Goal: Find specific page/section: Find specific page/section

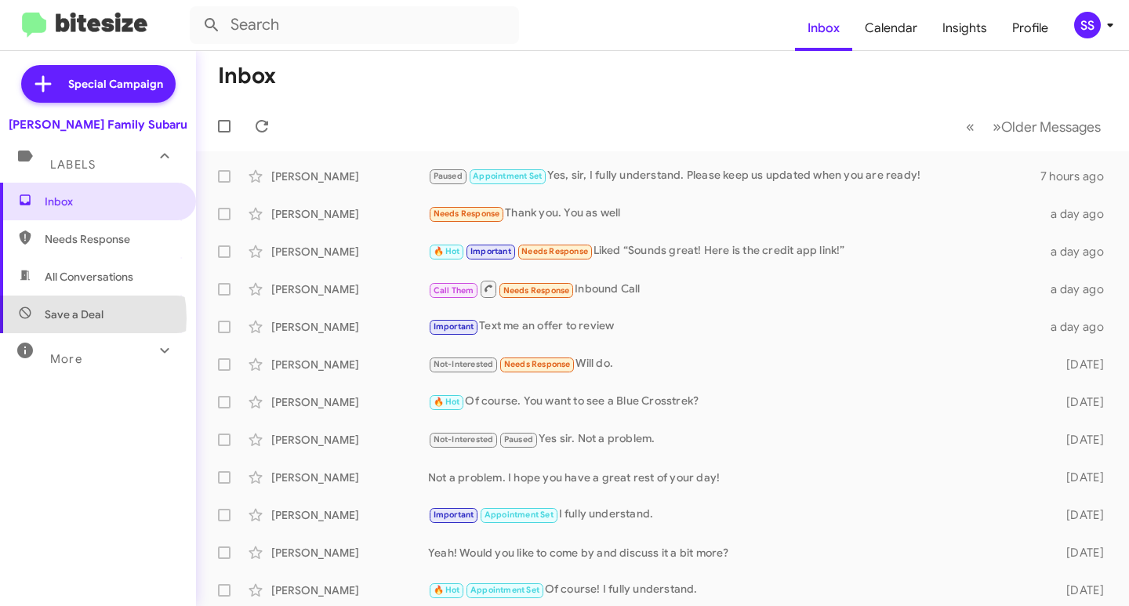
click at [60, 318] on span "Save a Deal" at bounding box center [74, 314] width 59 height 16
type input "in:not-interested"
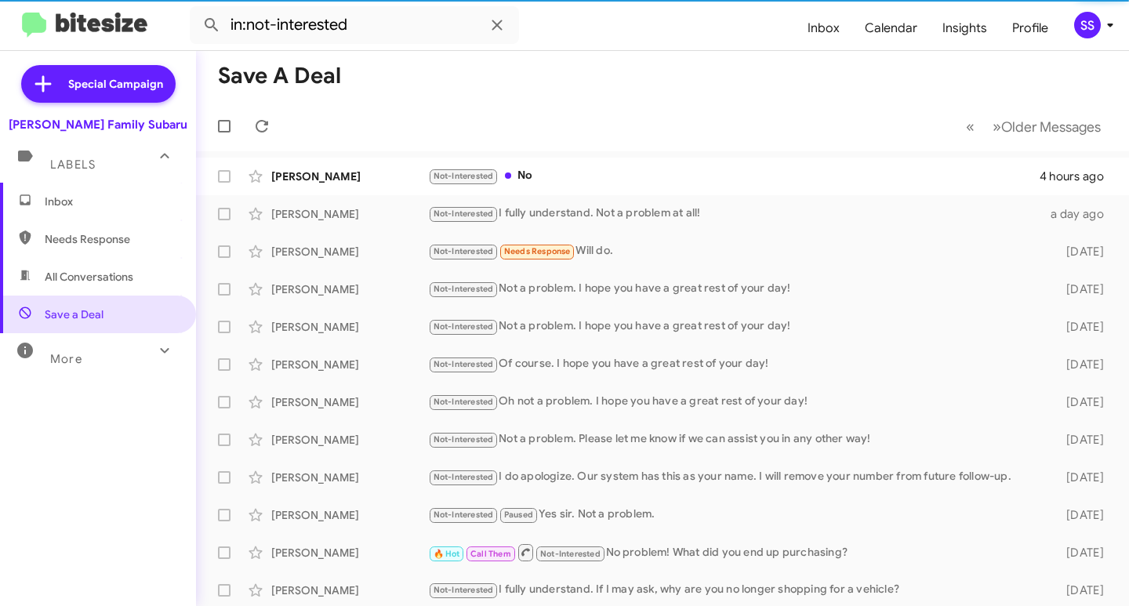
click at [129, 187] on span "Inbox" at bounding box center [98, 202] width 196 height 38
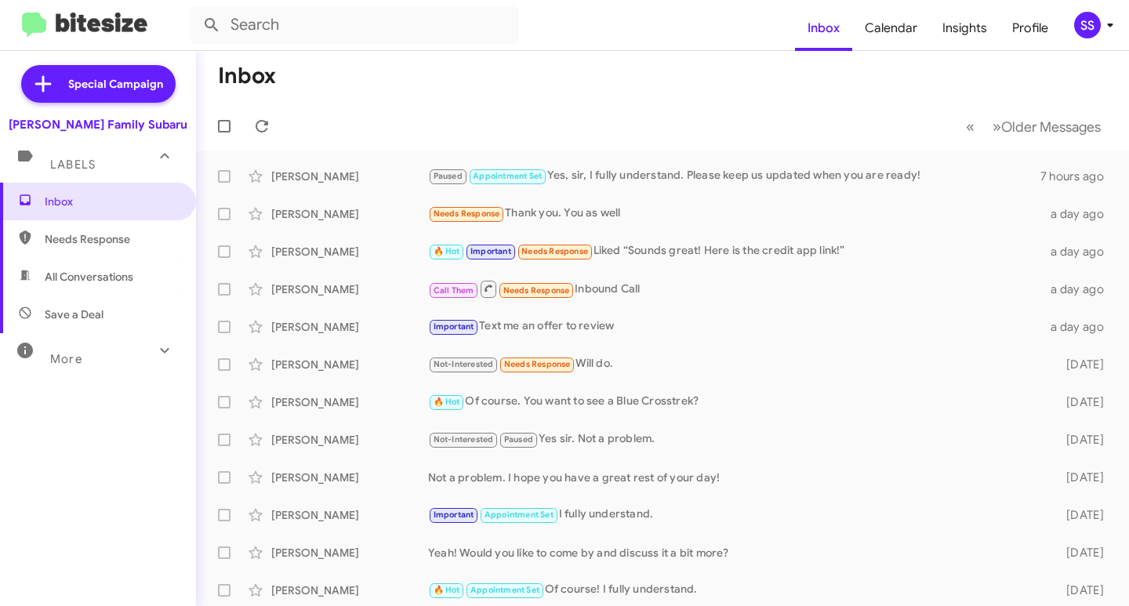
click at [116, 316] on span "Save a Deal" at bounding box center [98, 314] width 196 height 38
type input "in:not-interested"
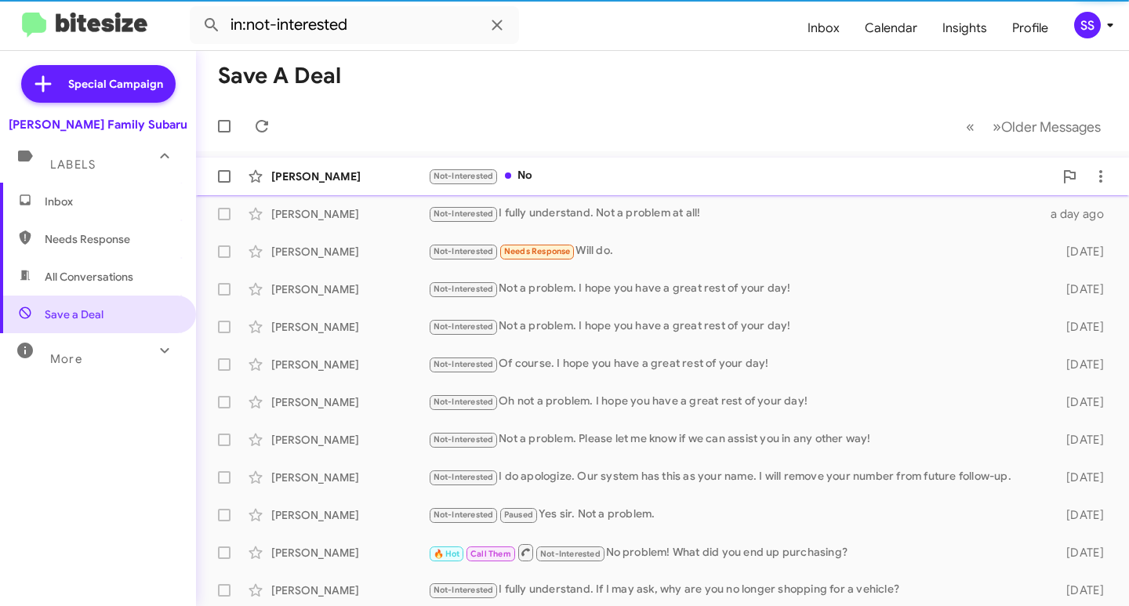
click at [547, 175] on div "Not-Interested No" at bounding box center [740, 176] width 625 height 18
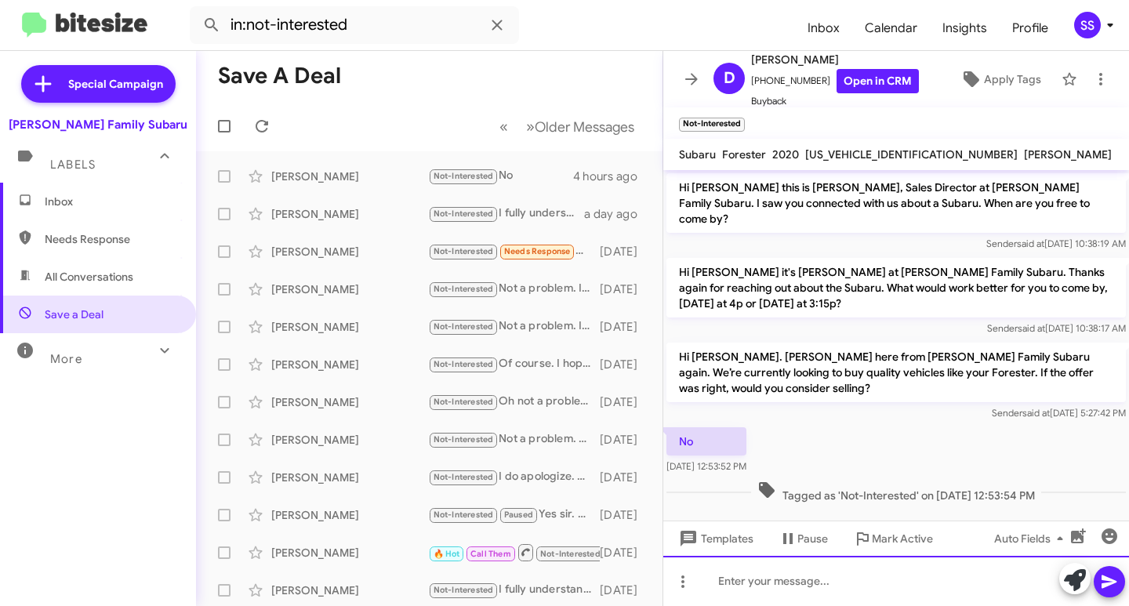
click at [785, 583] on div at bounding box center [896, 581] width 466 height 50
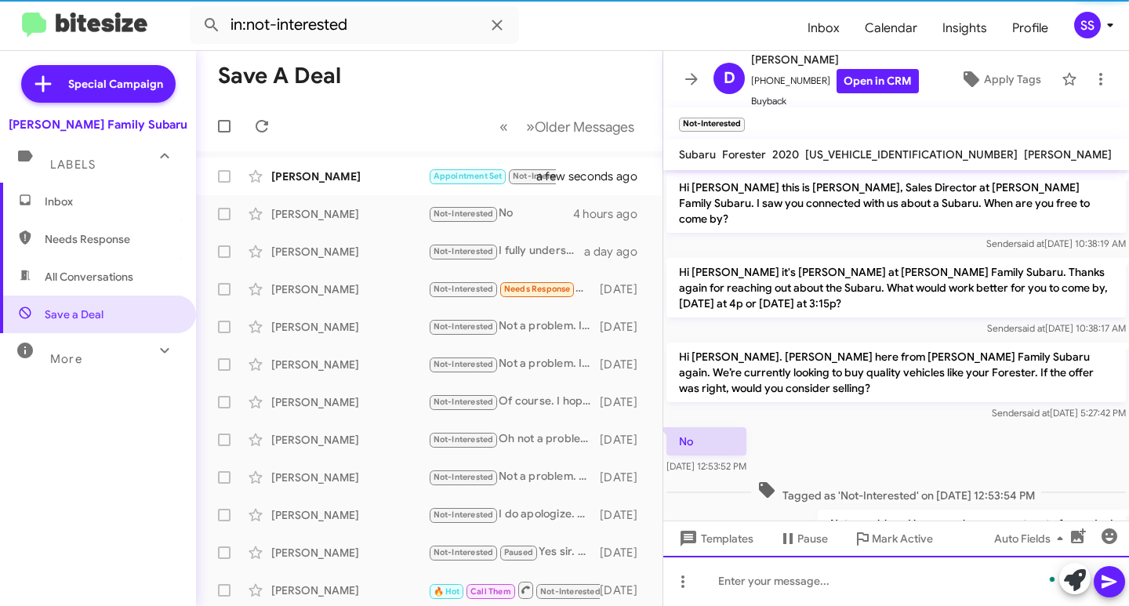
scroll to position [47, 0]
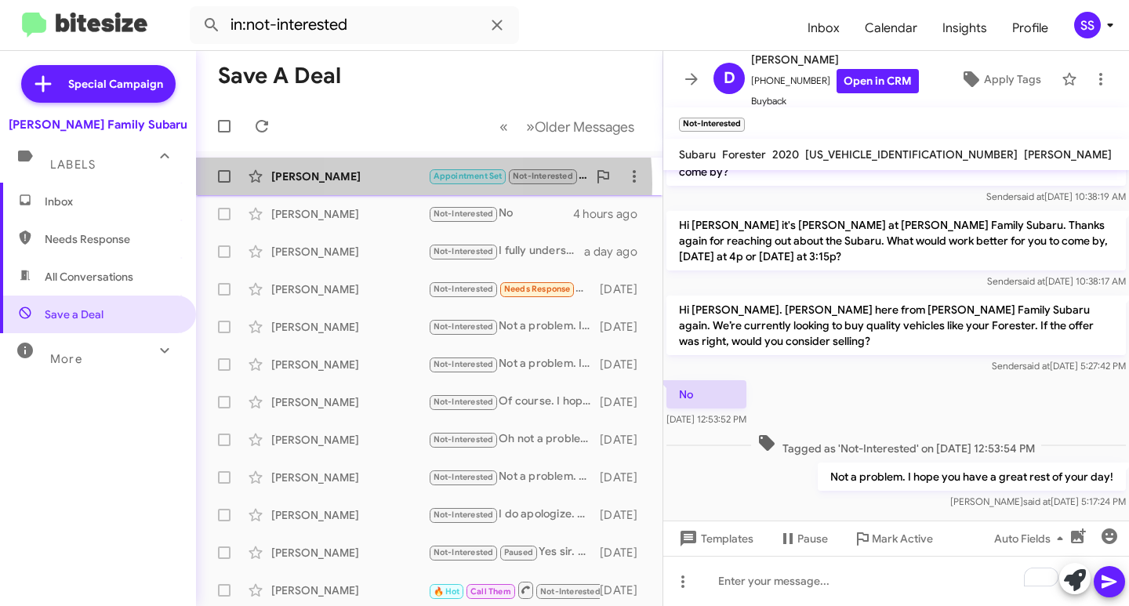
click at [388, 184] on div "[PERSON_NAME] Appointment Set Not-Interested I found a different vehicle. Thank…" at bounding box center [428, 176] width 441 height 31
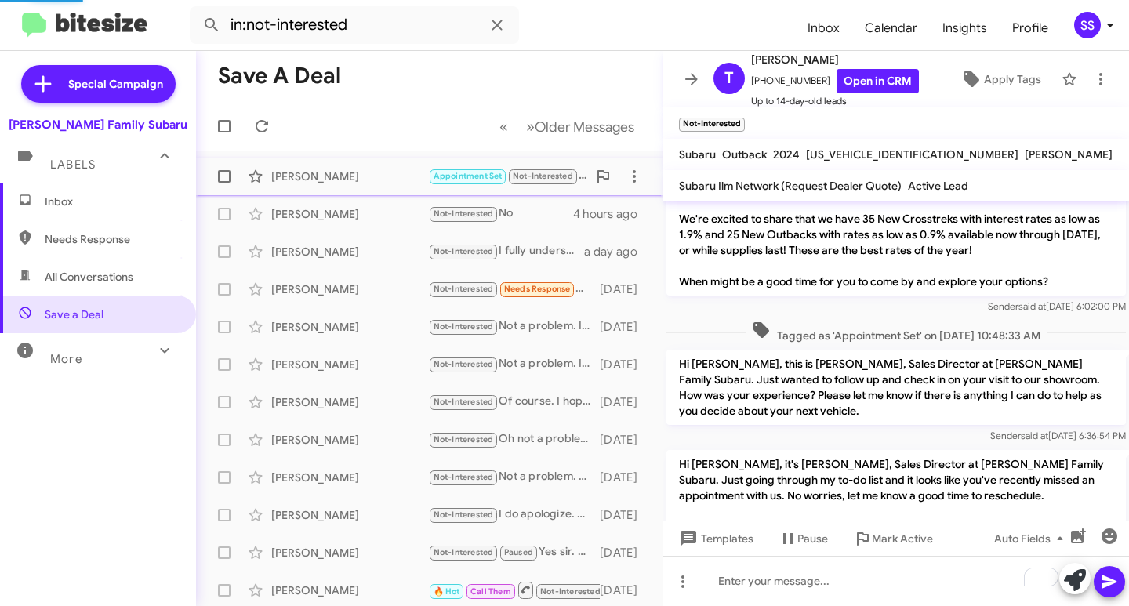
scroll to position [252, 0]
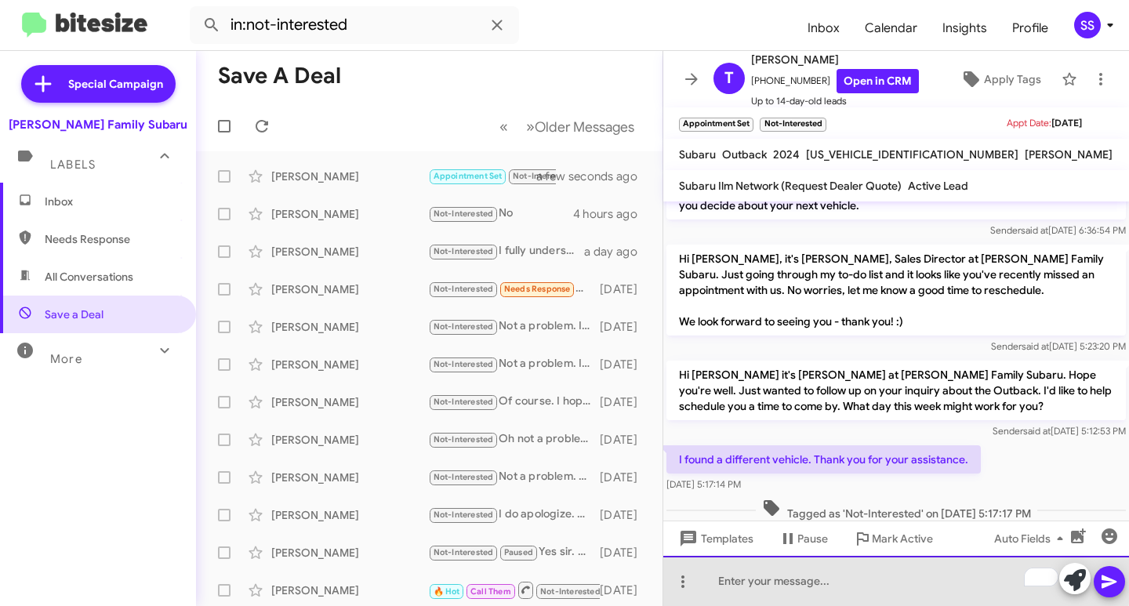
click at [854, 574] on div "To enrich screen reader interactions, please activate Accessibility in Grammarl…" at bounding box center [896, 581] width 466 height 50
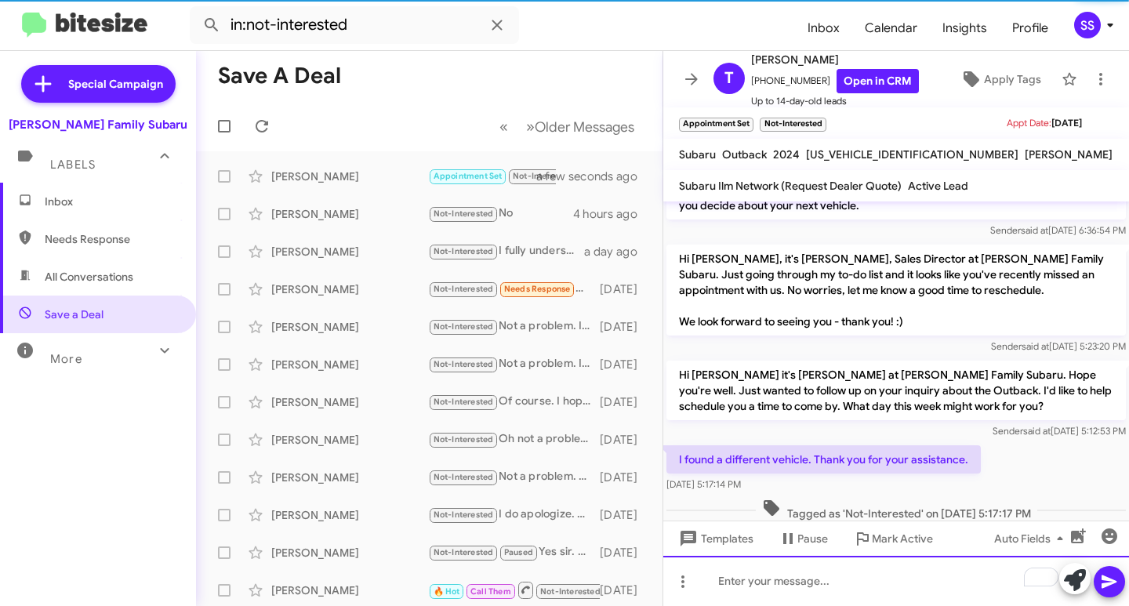
scroll to position [0, 0]
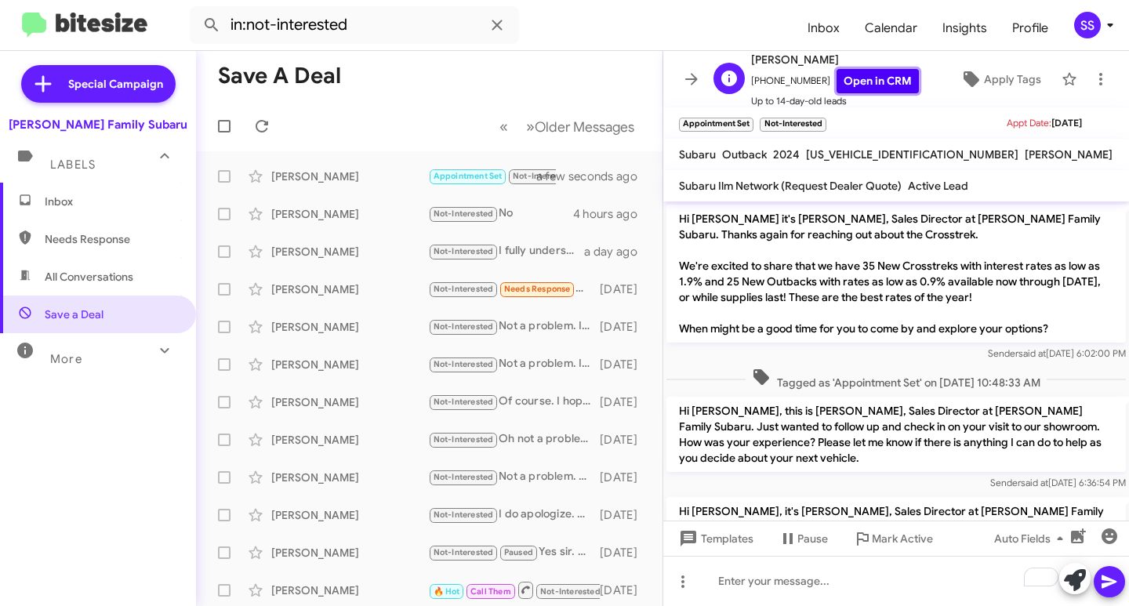
click at [866, 91] on link "Open in CRM" at bounding box center [877, 81] width 82 height 24
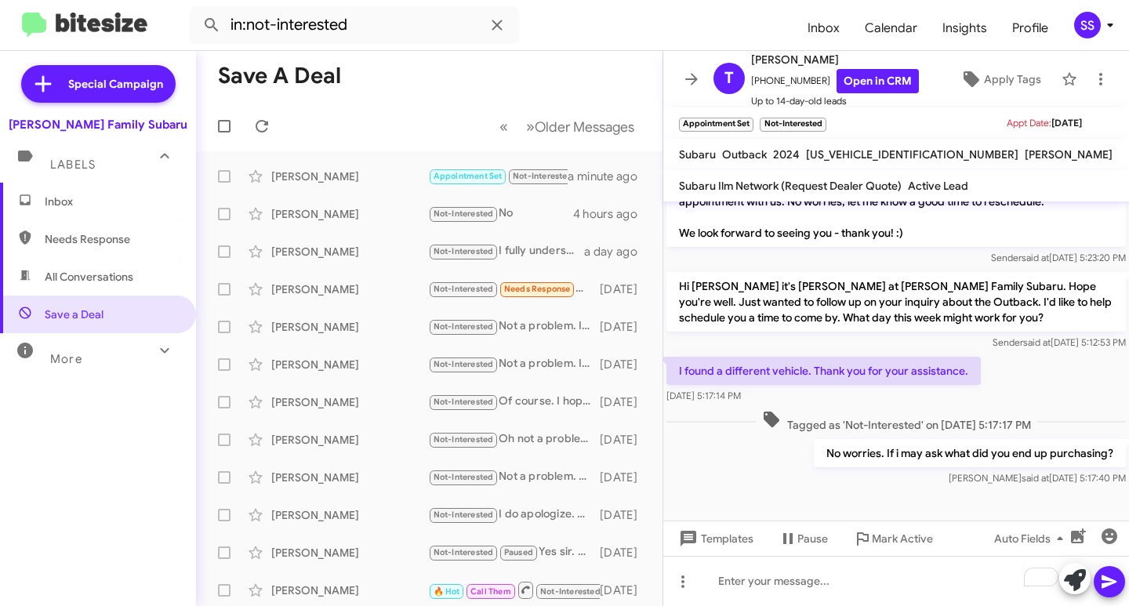
click at [119, 206] on span "Inbox" at bounding box center [111, 202] width 133 height 16
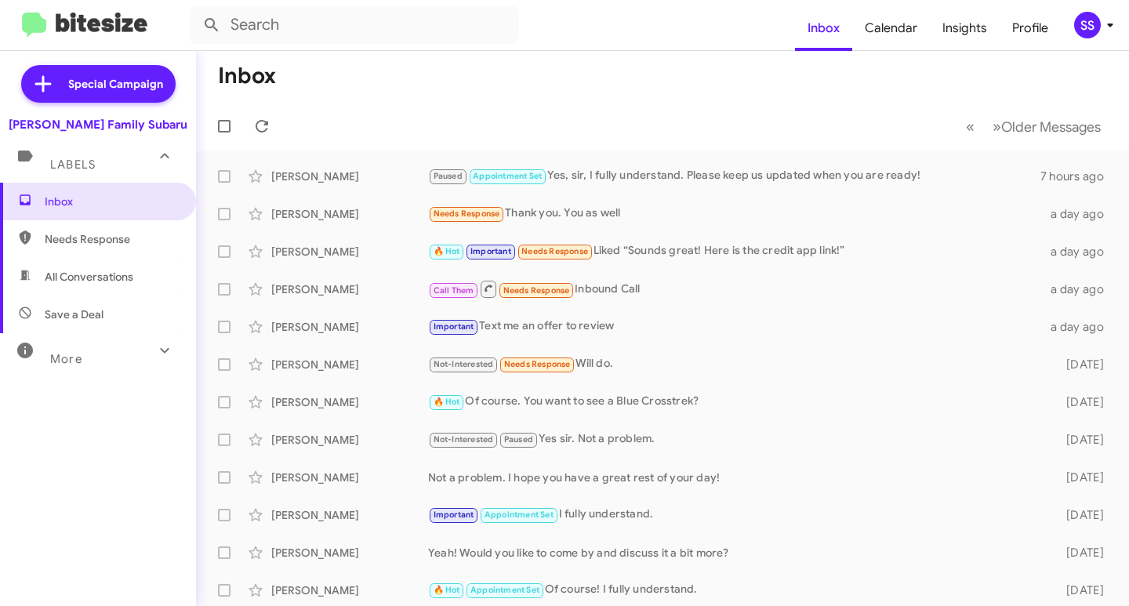
click at [92, 313] on span "Save a Deal" at bounding box center [74, 314] width 59 height 16
type input "in:not-interested"
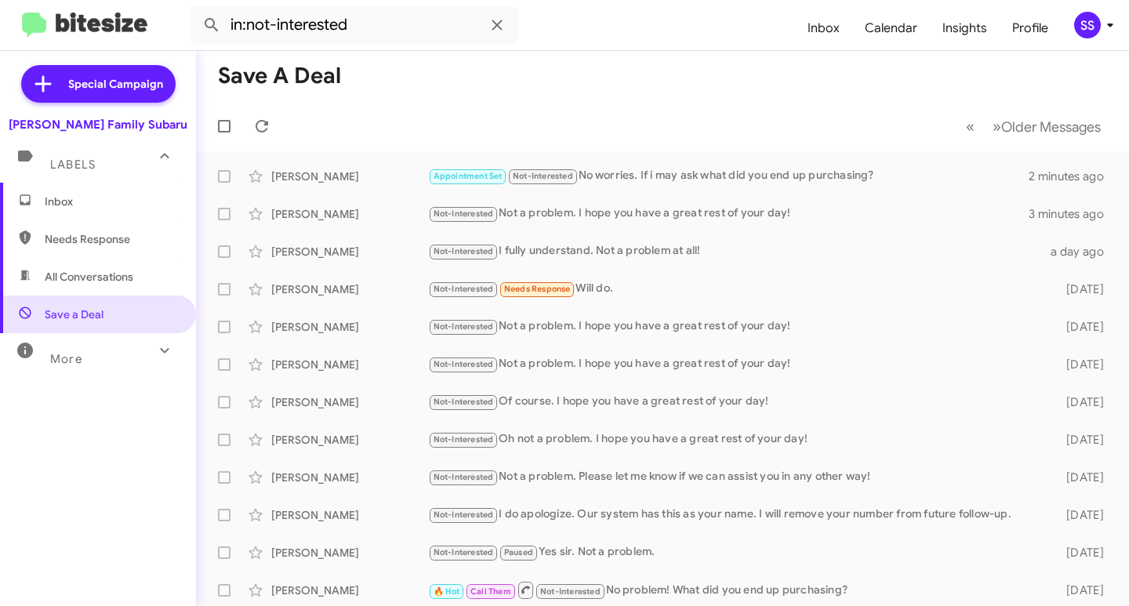
click at [58, 191] on span "Inbox" at bounding box center [98, 202] width 196 height 38
